Goal: Task Accomplishment & Management: Use online tool/utility

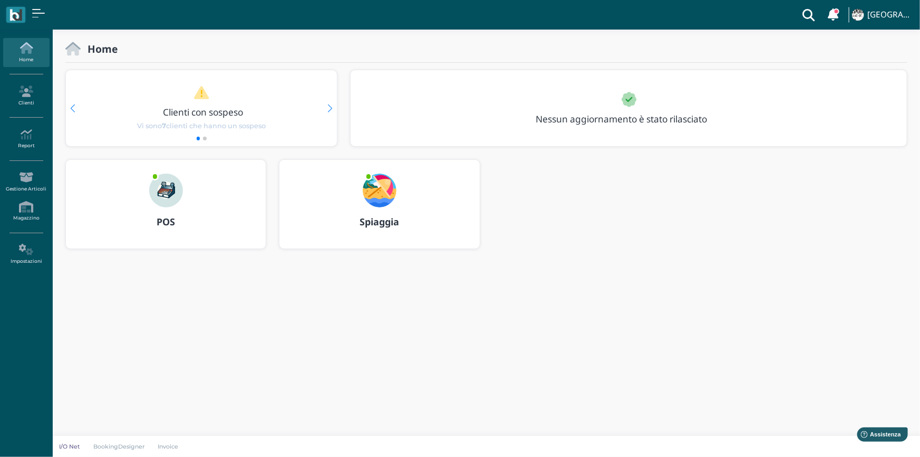
click at [381, 217] on b "Spiaggia" at bounding box center [380, 221] width 40 height 13
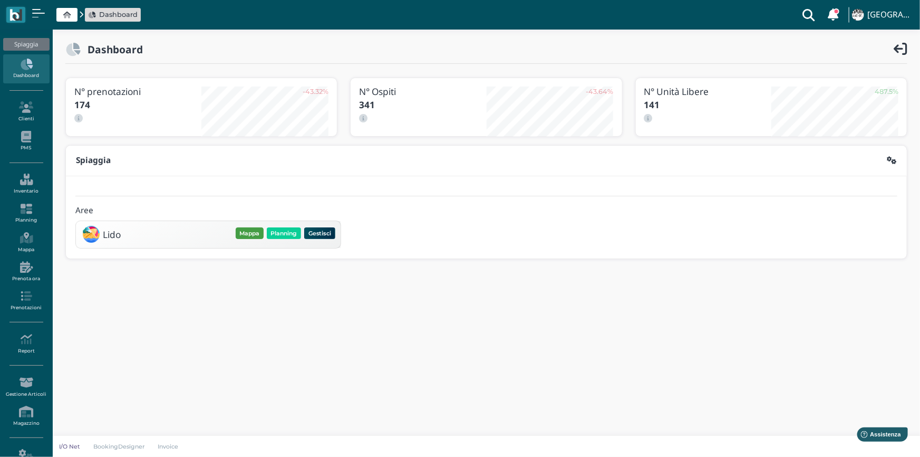
click at [248, 230] on button "Mappa" at bounding box center [250, 233] width 28 height 12
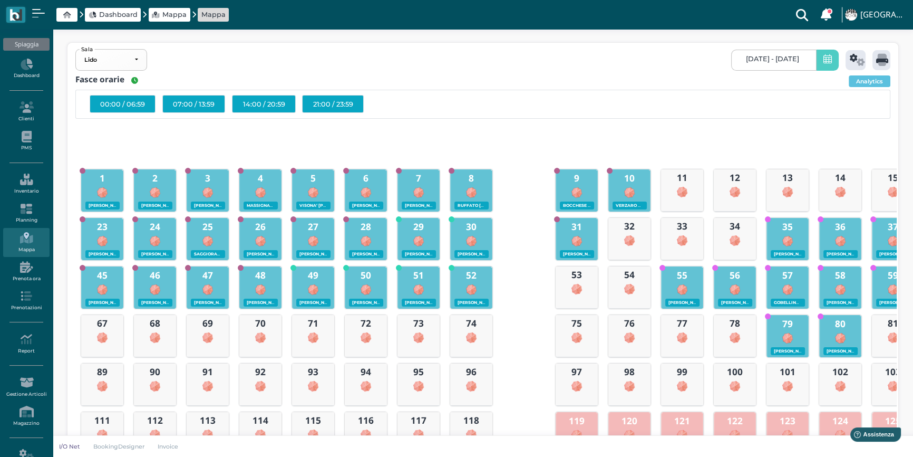
click at [821, 59] on span at bounding box center [827, 60] width 23 height 21
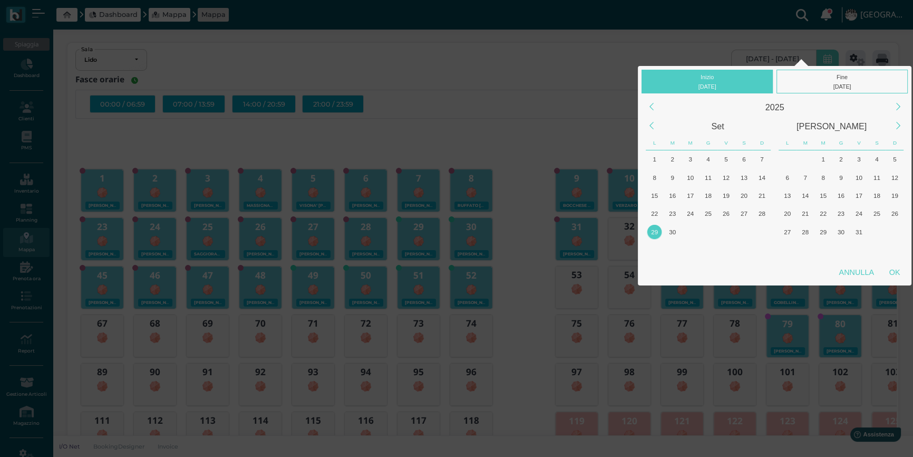
click at [655, 232] on div "29" at bounding box center [655, 232] width 14 height 14
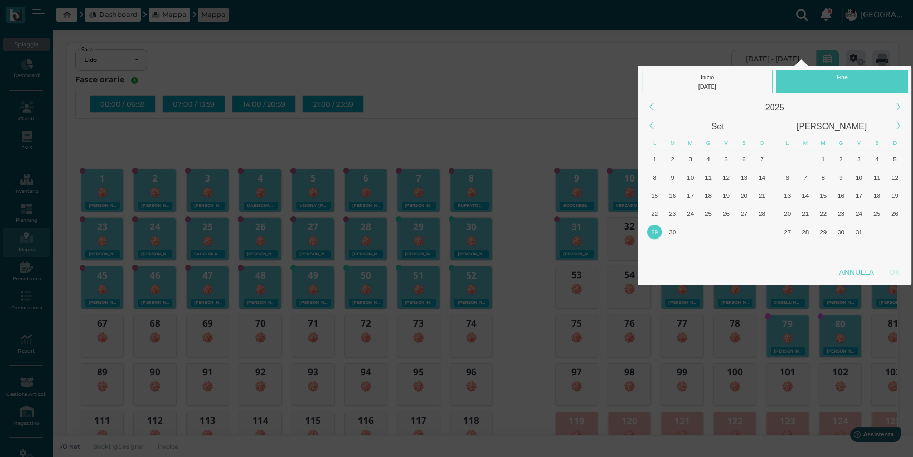
click at [654, 231] on div "29" at bounding box center [655, 232] width 14 height 14
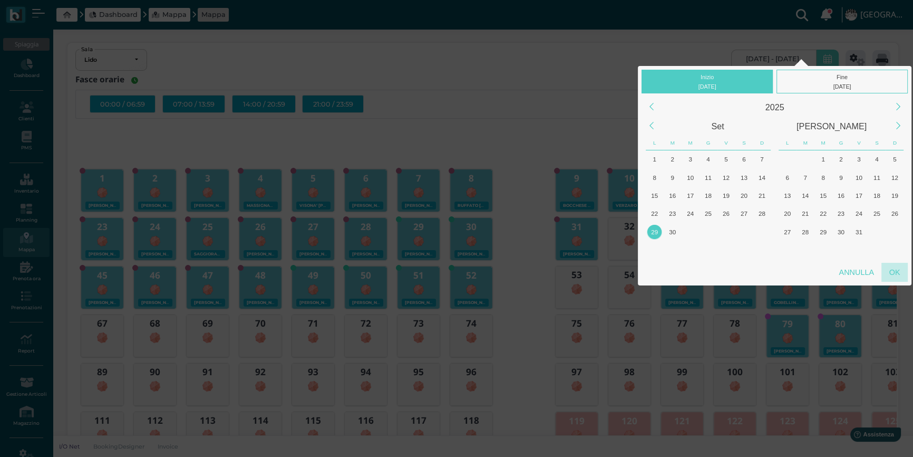
click at [897, 271] on div "OK" at bounding box center [895, 272] width 26 height 19
type input "29/09/2025 - 29/09/2025"
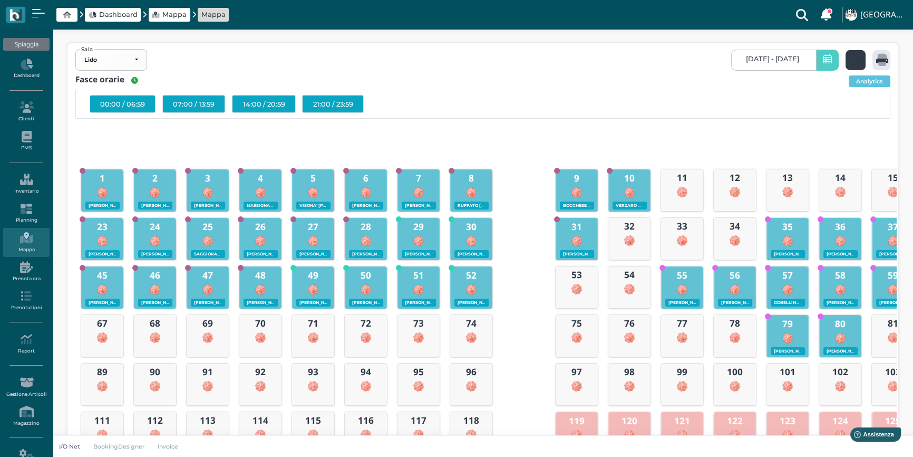
click at [854, 61] on icon at bounding box center [857, 60] width 15 height 12
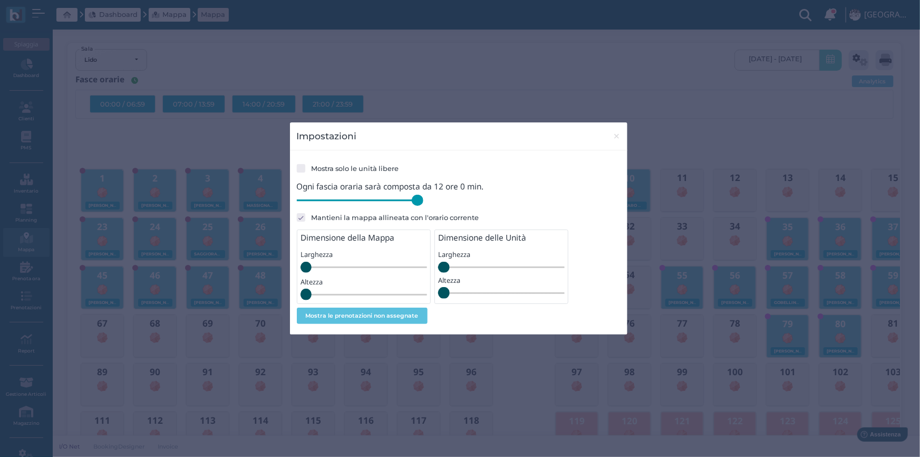
drag, startPoint x: 369, startPoint y: 202, endPoint x: 438, endPoint y: 207, distance: 68.8
type input "720"
click at [424, 206] on input "range" at bounding box center [360, 201] width 127 height 12
click at [617, 137] on span "×" at bounding box center [617, 136] width 8 height 14
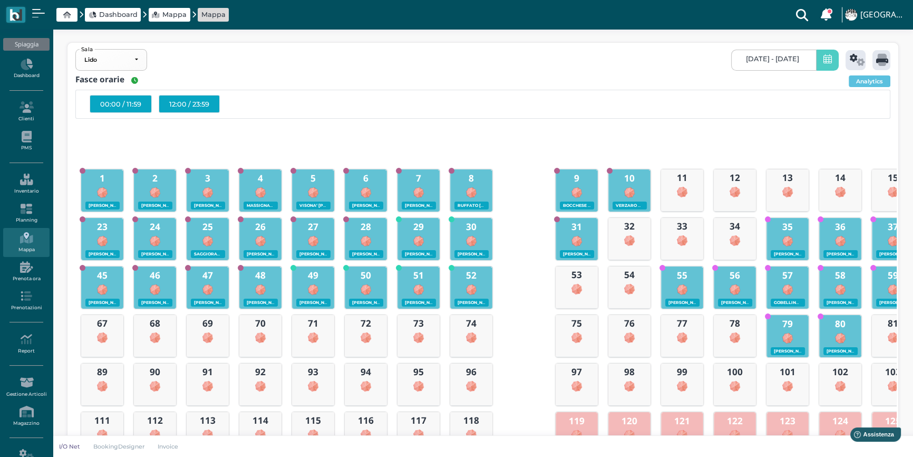
click at [187, 105] on div "12:00 / 23:59" at bounding box center [189, 104] width 61 height 18
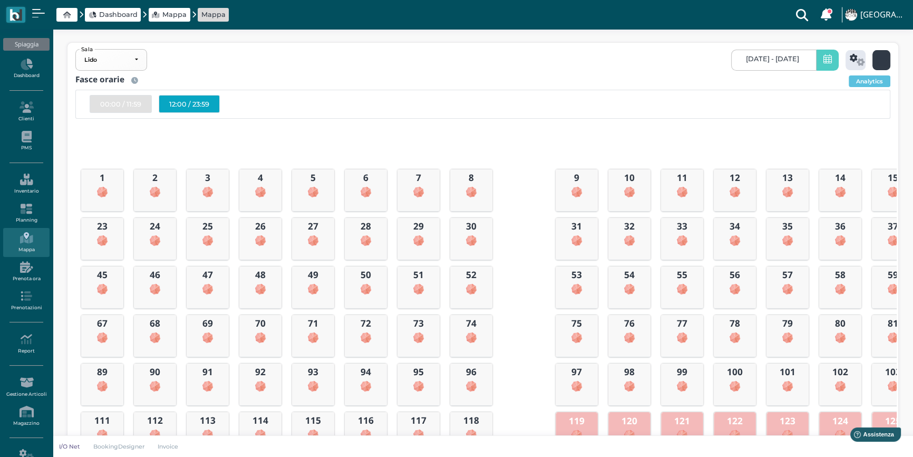
click at [883, 62] on icon at bounding box center [883, 60] width 12 height 12
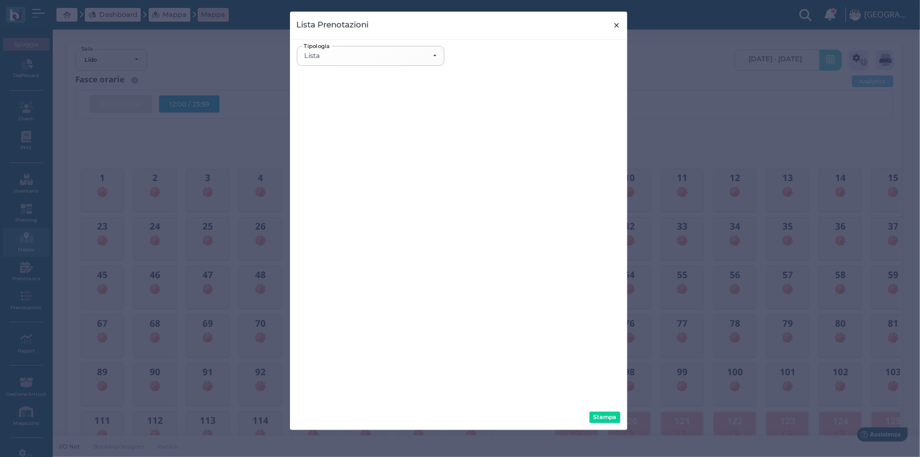
click at [618, 26] on span "×" at bounding box center [617, 25] width 8 height 14
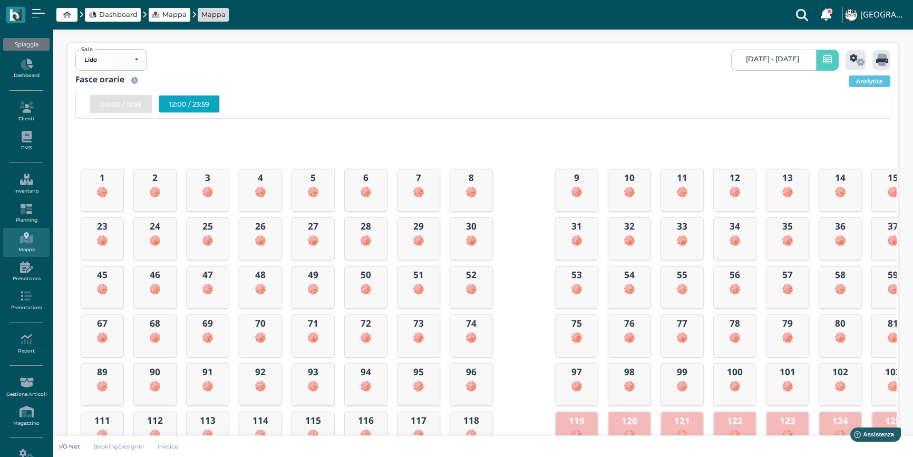
drag, startPoint x: 618, startPoint y: 26, endPoint x: 549, endPoint y: 57, distance: 75.8
click at [549, 57] on div "Lido Lido Spiaggia Lido Sala 29/09/2025 - 29/09/2025 29/09/2025 - 29/09/2025" at bounding box center [483, 60] width 828 height 28
click at [184, 104] on div "12:00 / 23:59" at bounding box center [189, 104] width 61 height 18
click at [884, 63] on icon at bounding box center [883, 60] width 12 height 12
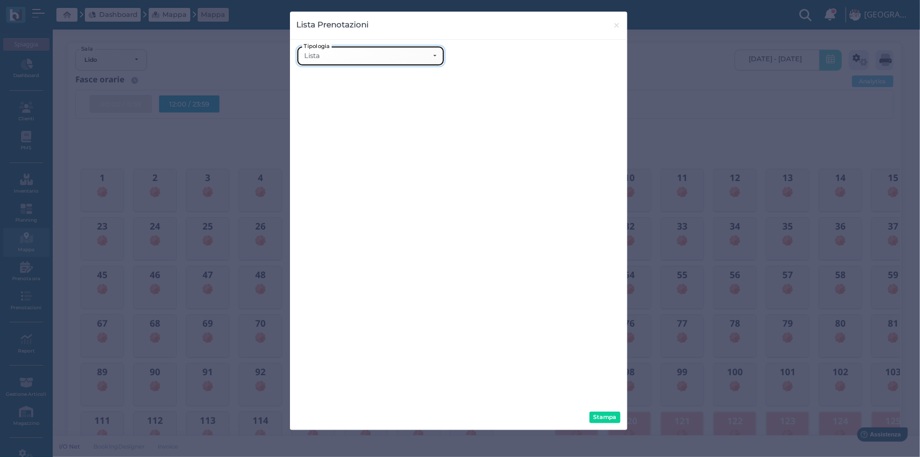
click at [432, 57] on div "Lista" at bounding box center [370, 56] width 132 height 8
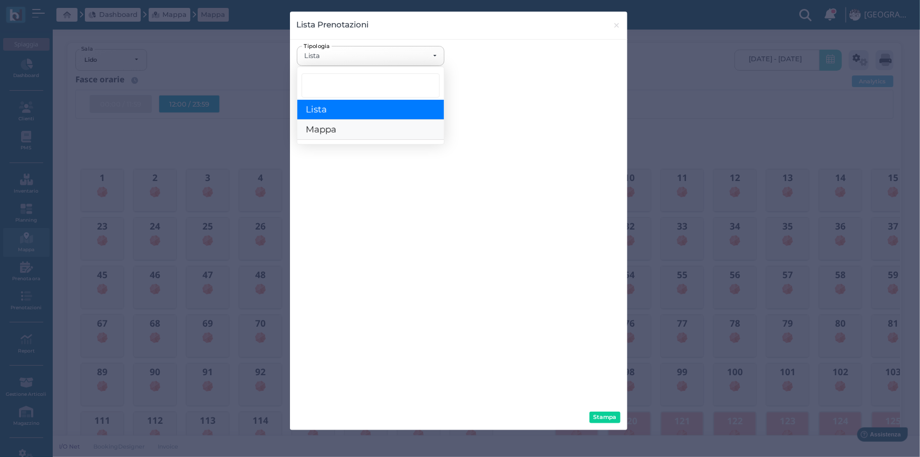
click at [390, 126] on link "Mappa" at bounding box center [370, 130] width 147 height 20
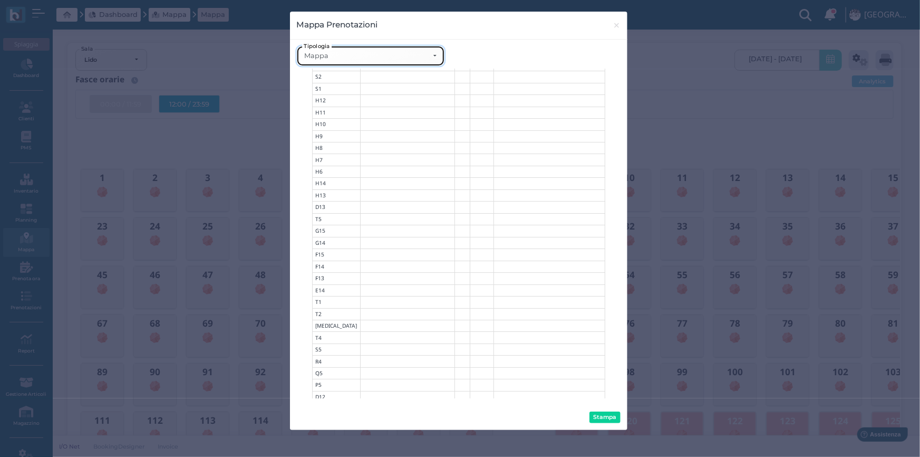
scroll to position [2563, 0]
click at [610, 411] on button "Stampa" at bounding box center [605, 417] width 31 height 12
click at [435, 56] on div "Mappa" at bounding box center [370, 56] width 132 height 8
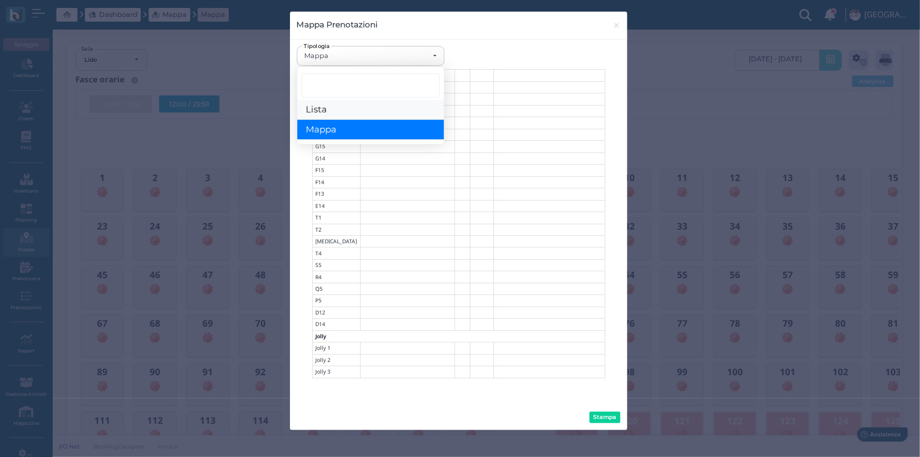
click at [349, 114] on link "Lista" at bounding box center [370, 110] width 147 height 20
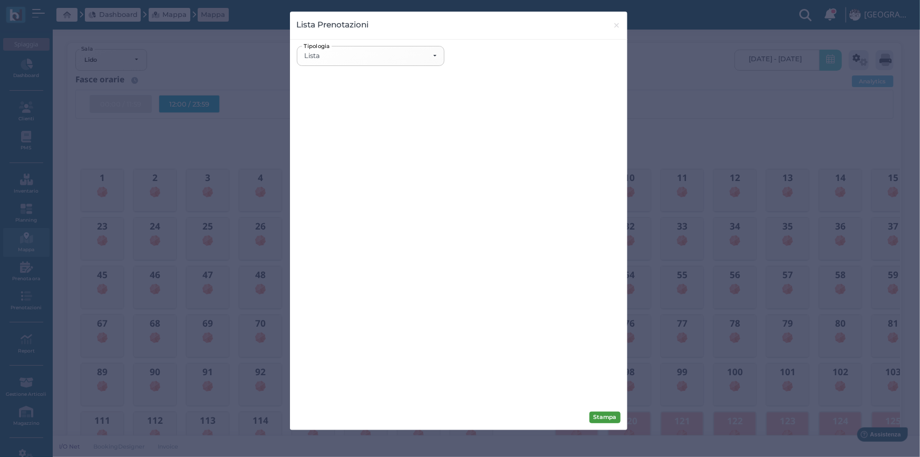
click at [612, 414] on button "Stampa" at bounding box center [605, 417] width 31 height 12
click at [432, 59] on div "Lista" at bounding box center [370, 56] width 132 height 8
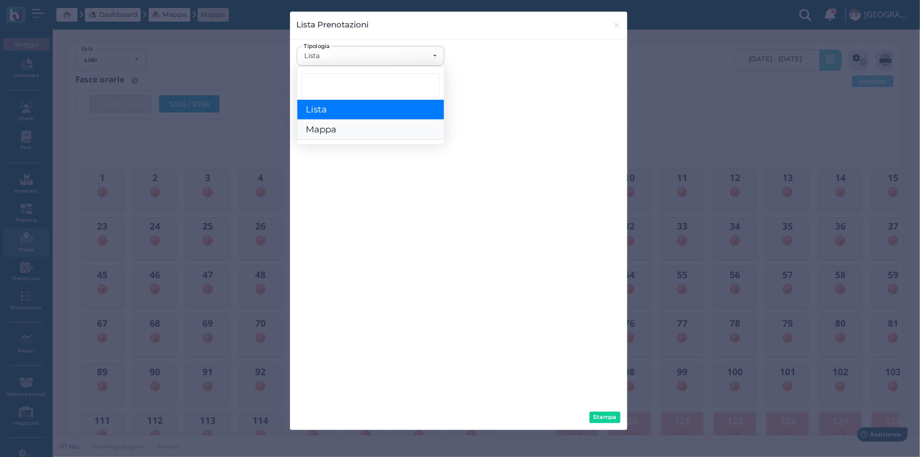
click at [359, 131] on link "Mappa" at bounding box center [370, 130] width 147 height 20
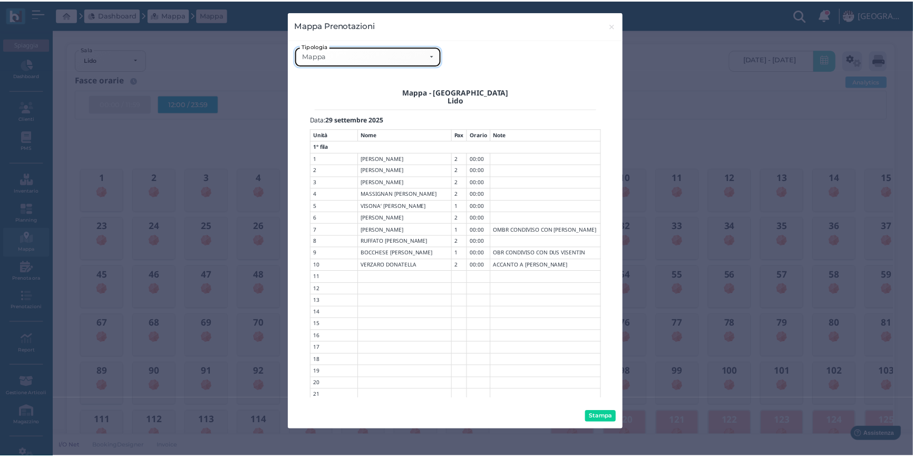
scroll to position [0, 0]
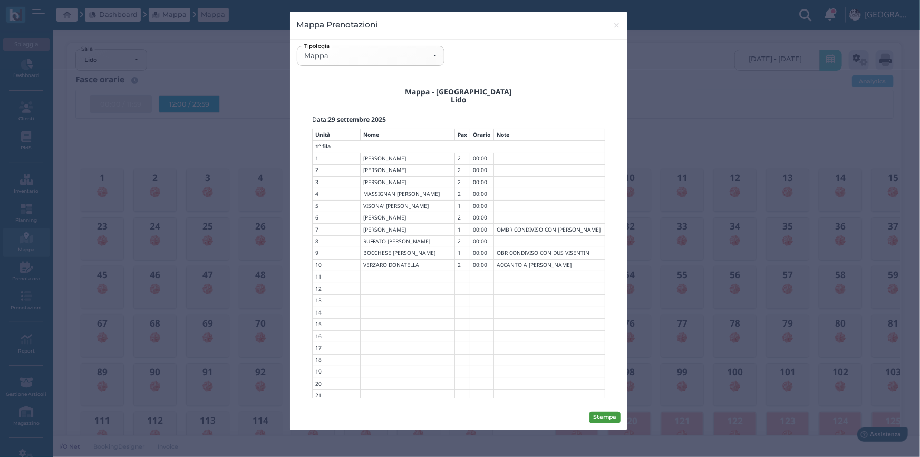
click at [609, 417] on button "Stampa" at bounding box center [605, 417] width 31 height 12
click at [432, 57] on div "Mappa" at bounding box center [370, 56] width 132 height 8
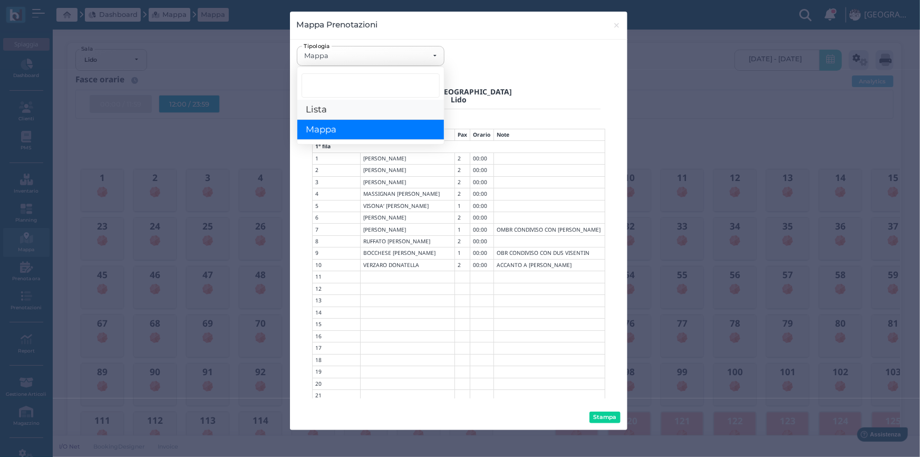
click at [369, 111] on link "Lista" at bounding box center [370, 110] width 147 height 20
select select "list"
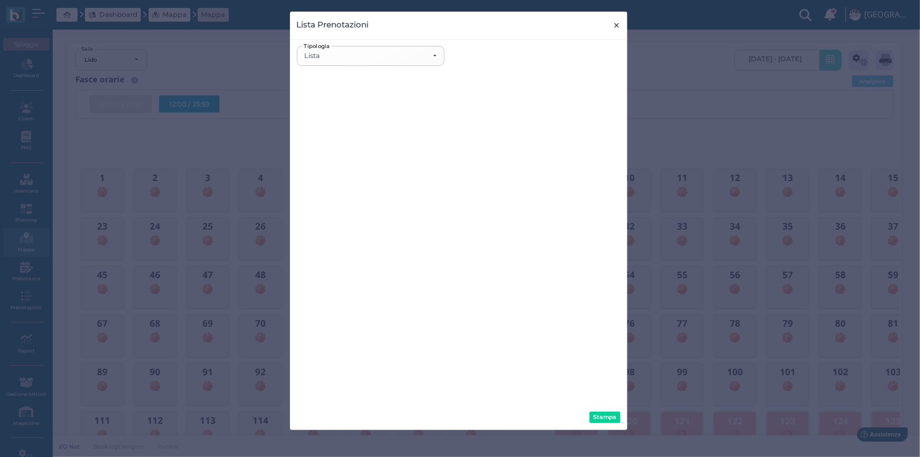
drag, startPoint x: 614, startPoint y: 28, endPoint x: 618, endPoint y: 35, distance: 8.5
click at [615, 27] on span "×" at bounding box center [617, 25] width 8 height 14
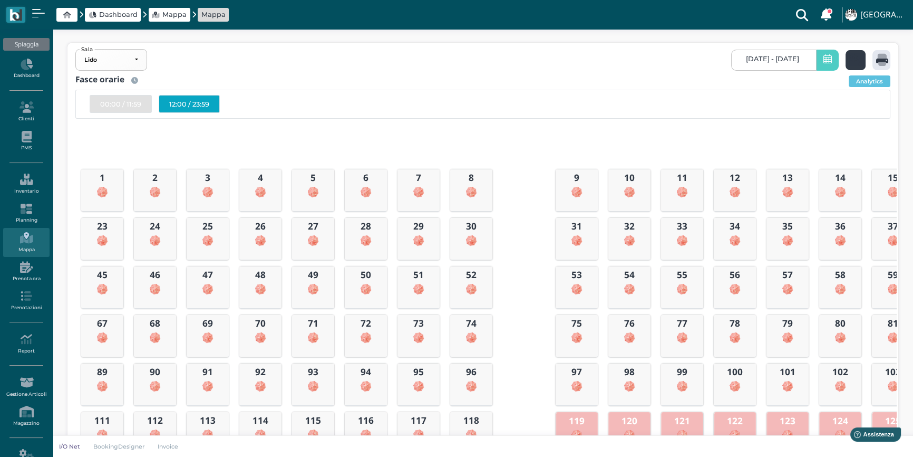
click at [859, 63] on icon at bounding box center [857, 60] width 15 height 12
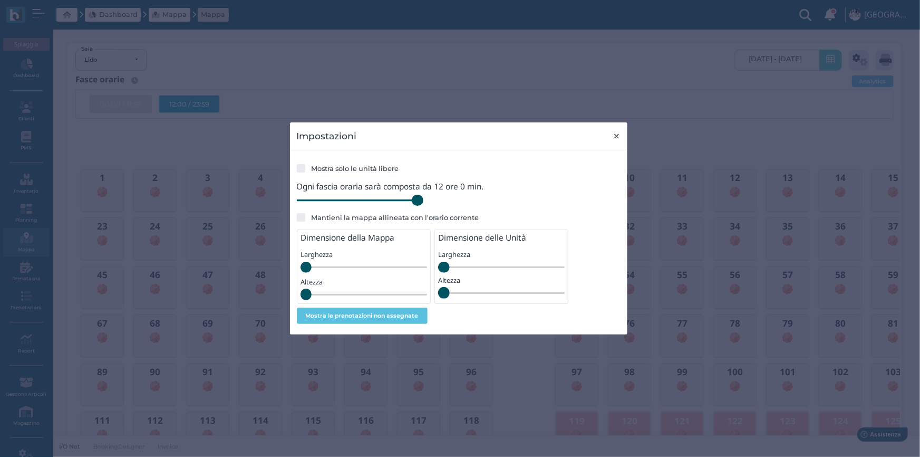
click at [615, 138] on span "×" at bounding box center [617, 136] width 8 height 14
